Goal: Task Accomplishment & Management: Manage account settings

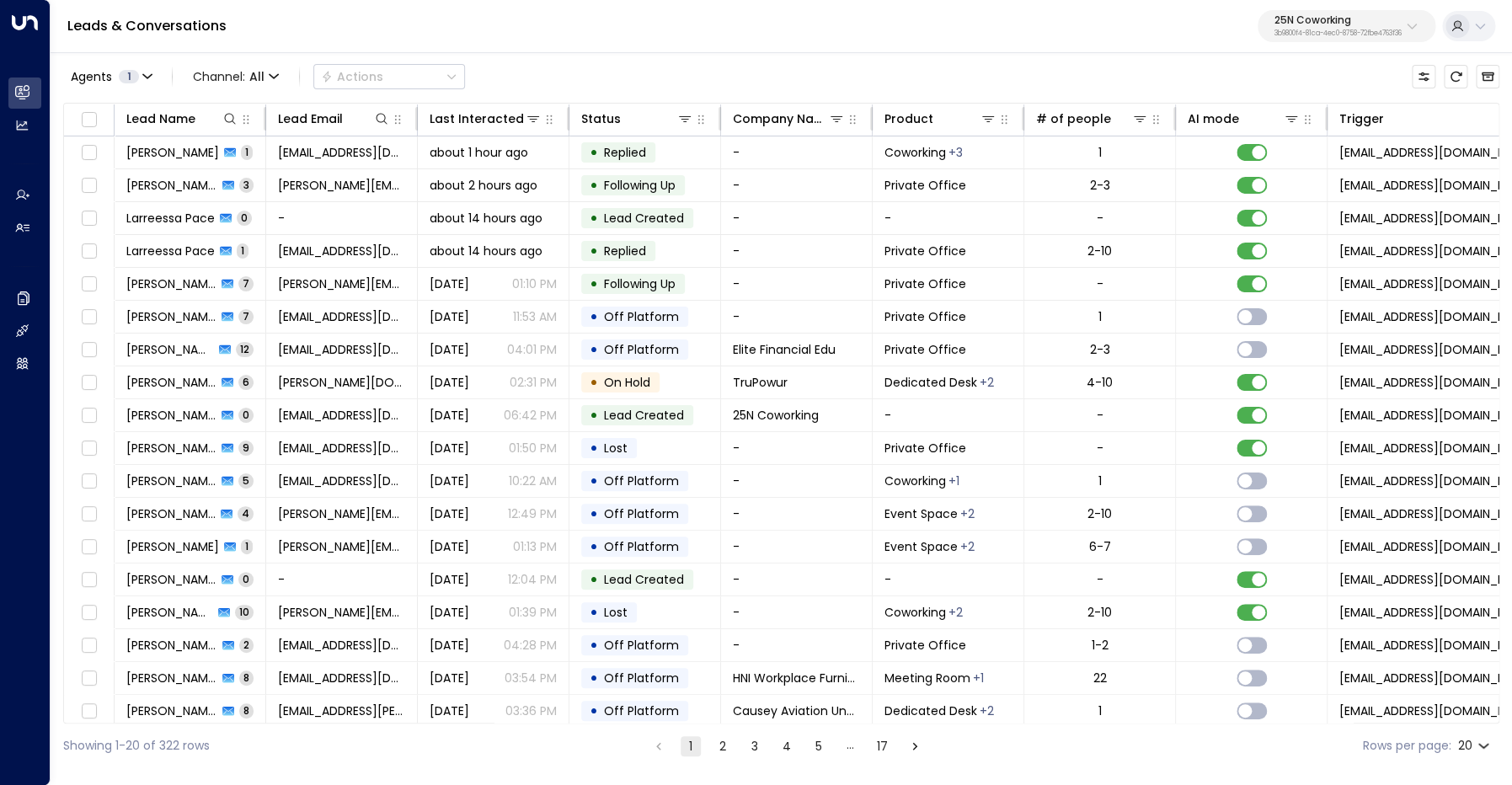
click at [1310, 30] on p "3b9800f4-81ca-4ec0-8758-72fbe4763f36" at bounding box center [1337, 33] width 127 height 7
type input "*"
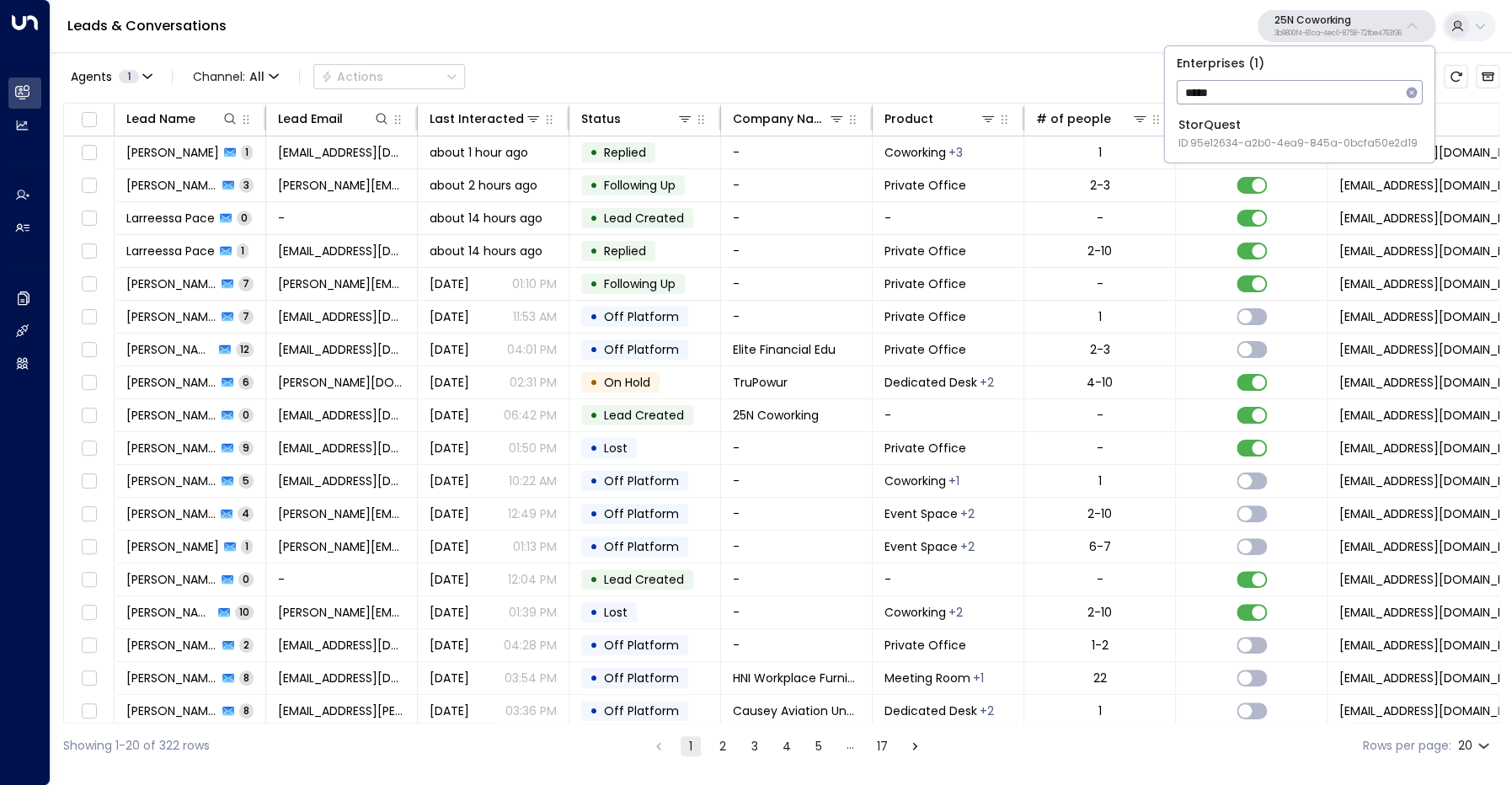
type input "*****"
click at [1253, 126] on div "StorQuest ID: 95e12634-a2b0-4ea9-845a-0bcfa50e2d19" at bounding box center [1297, 133] width 239 height 34
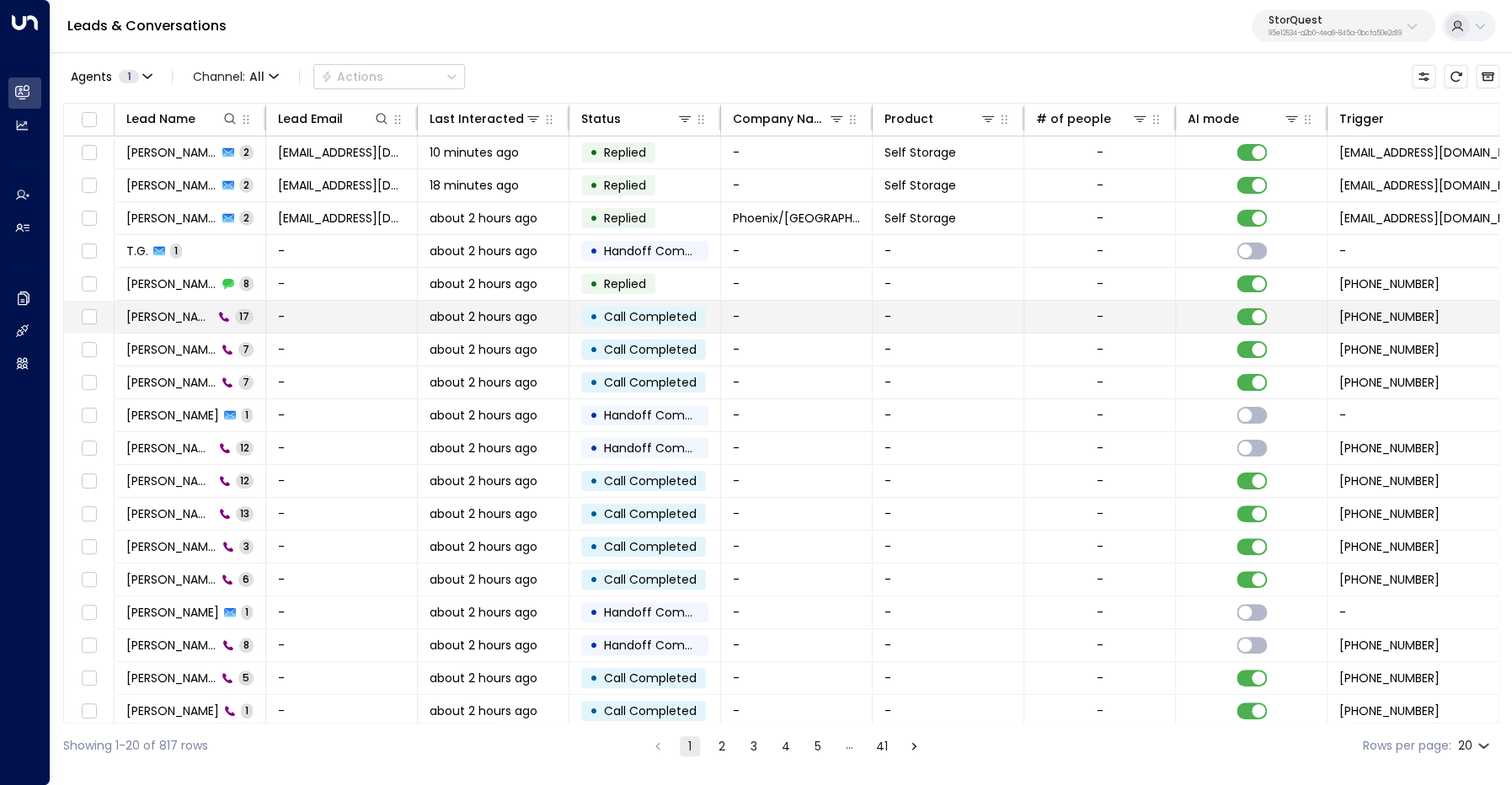
click at [188, 316] on span "T.G. Gonzalez" at bounding box center [170, 316] width 87 height 17
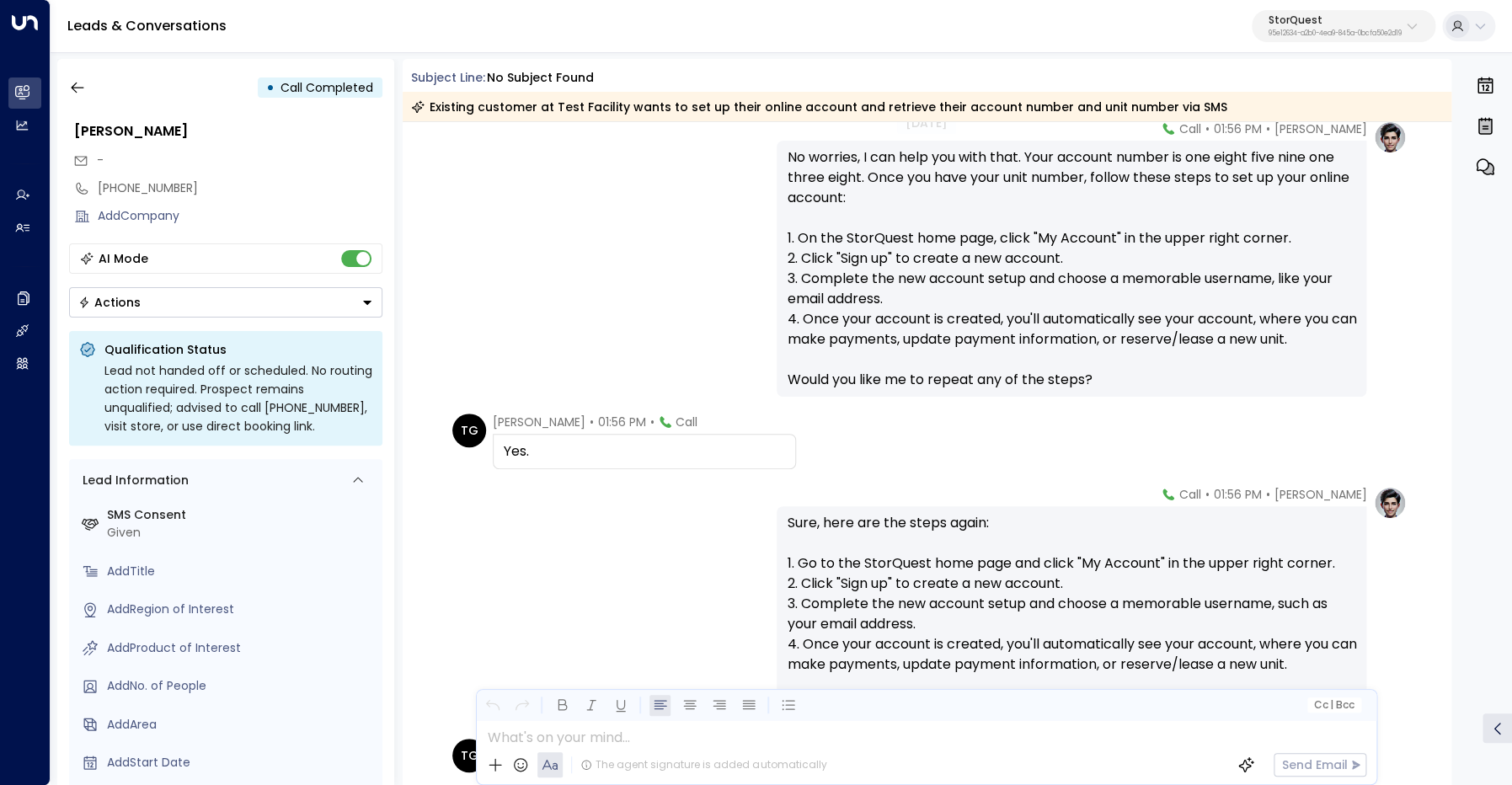
scroll to position [748, 0]
